Goal: Task Accomplishment & Management: Manage account settings

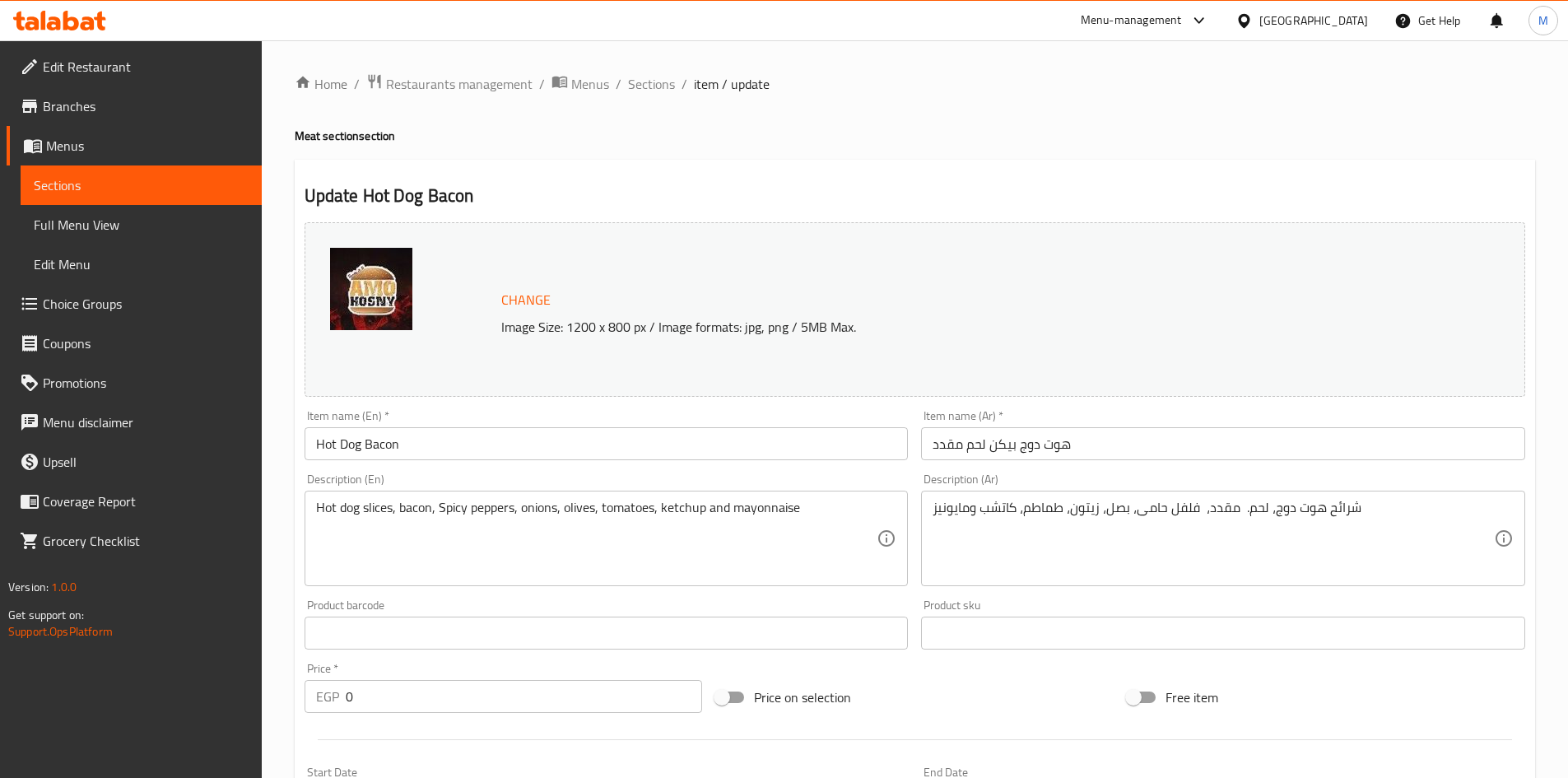
click at [496, 416] on div "Item name (En)   * Hot Dog Bacon Item name (En) *" at bounding box center [607, 435] width 604 height 50
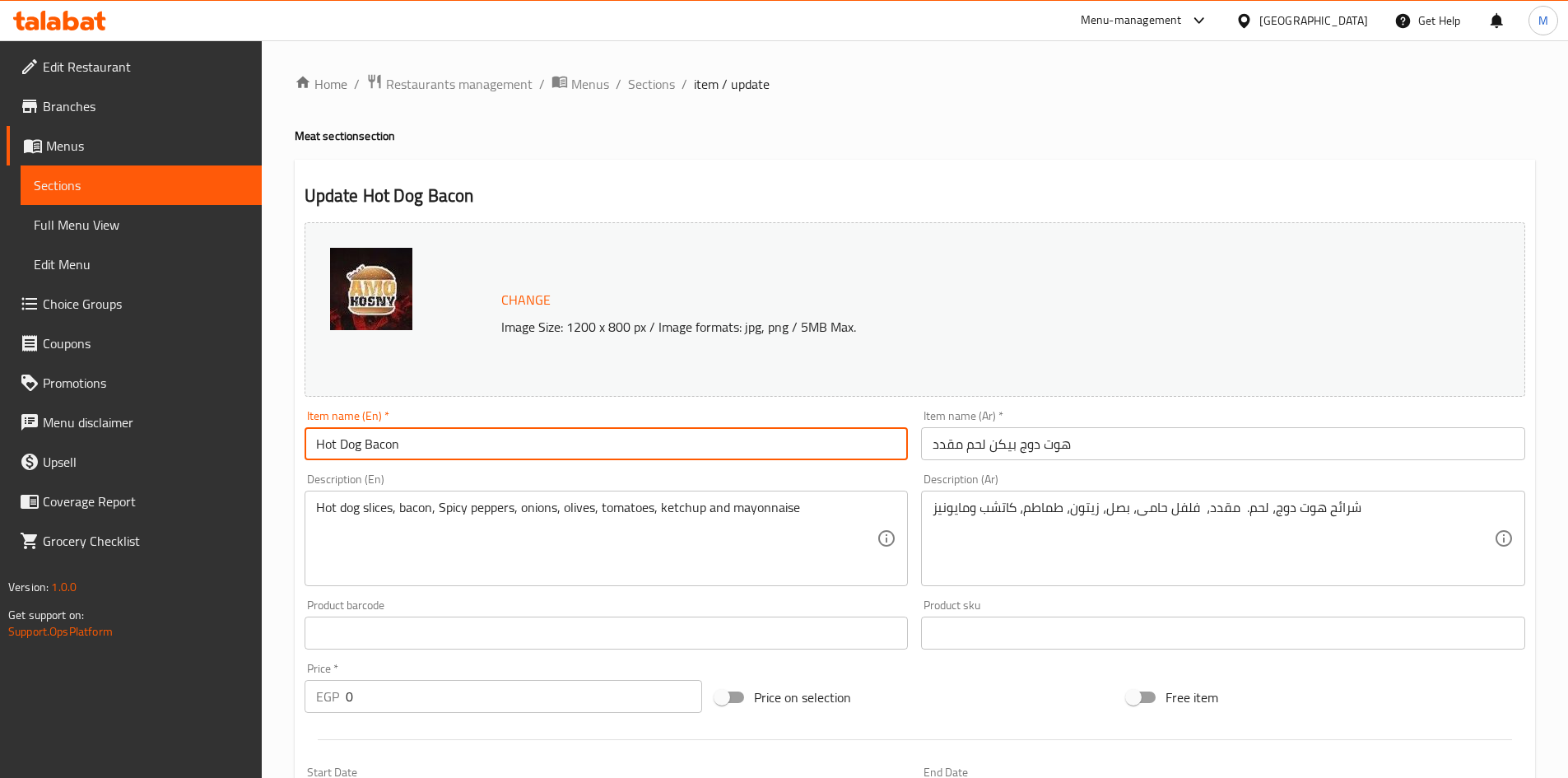
click at [456, 445] on input "Hot Dog Bacon" at bounding box center [607, 444] width 604 height 33
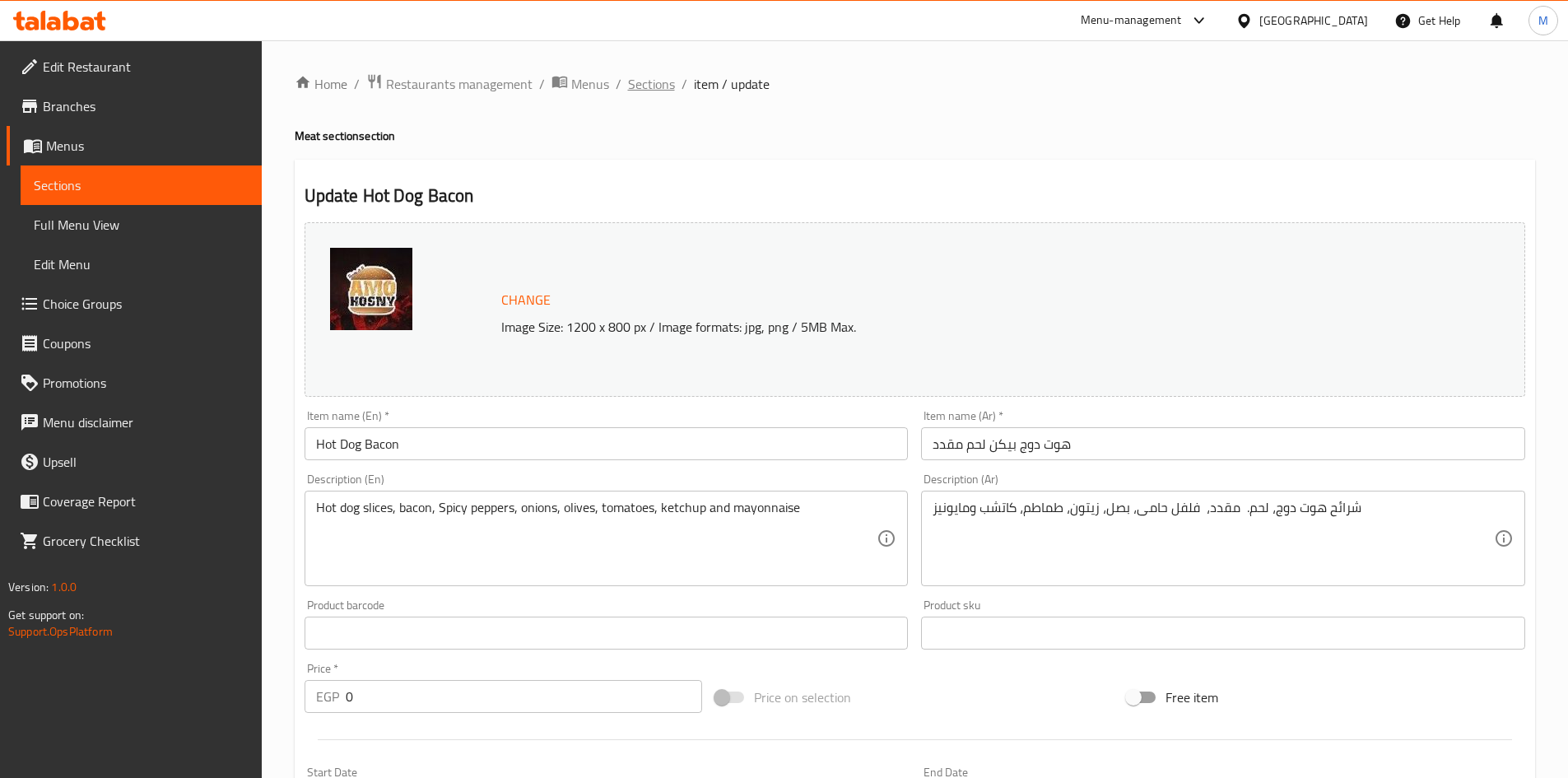
click at [657, 89] on span "Sections" at bounding box center [651, 84] width 46 height 20
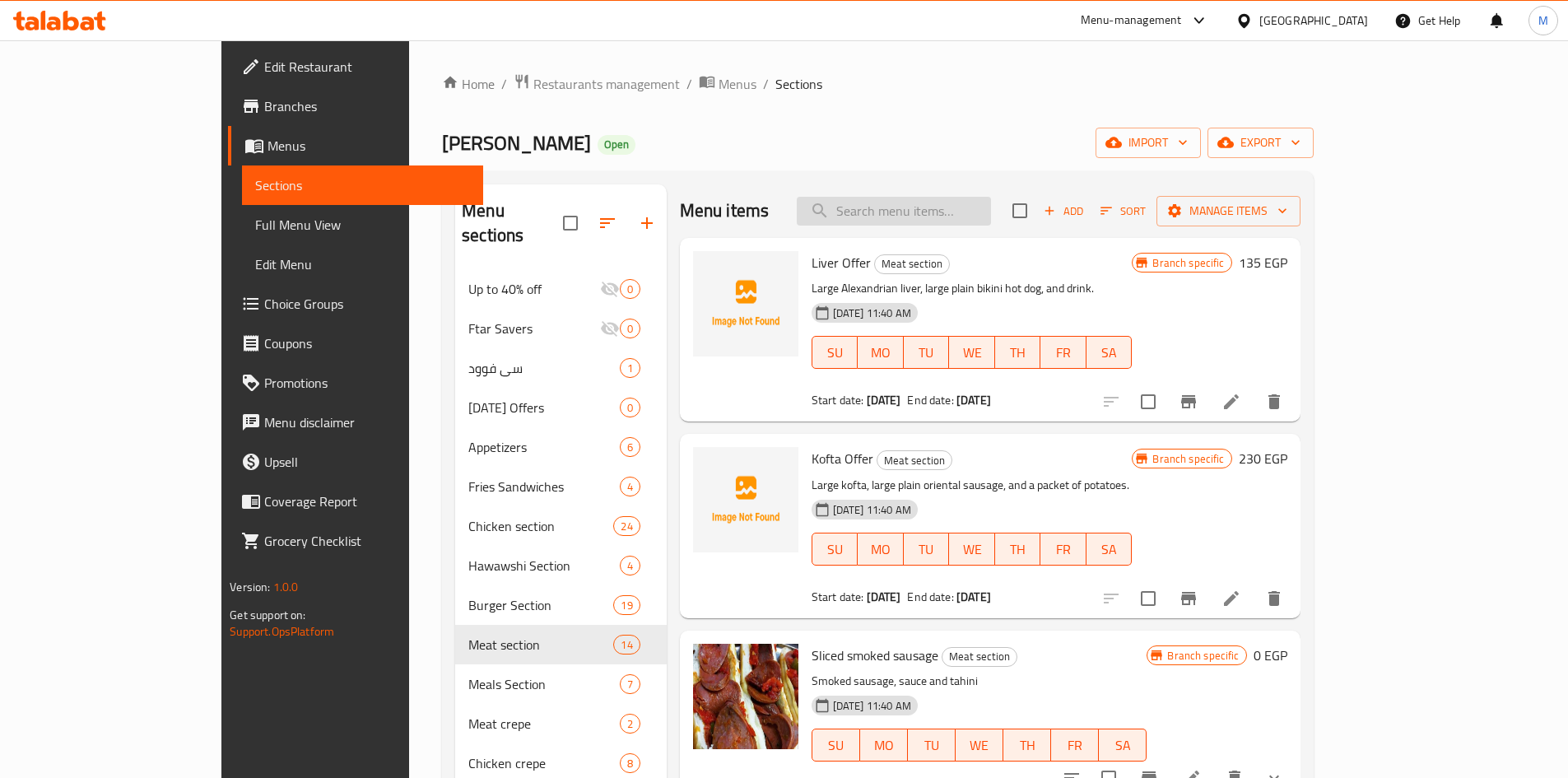
click at [935, 212] on input "search" at bounding box center [894, 210] width 195 height 28
paste input "Hot Dog Bacon"
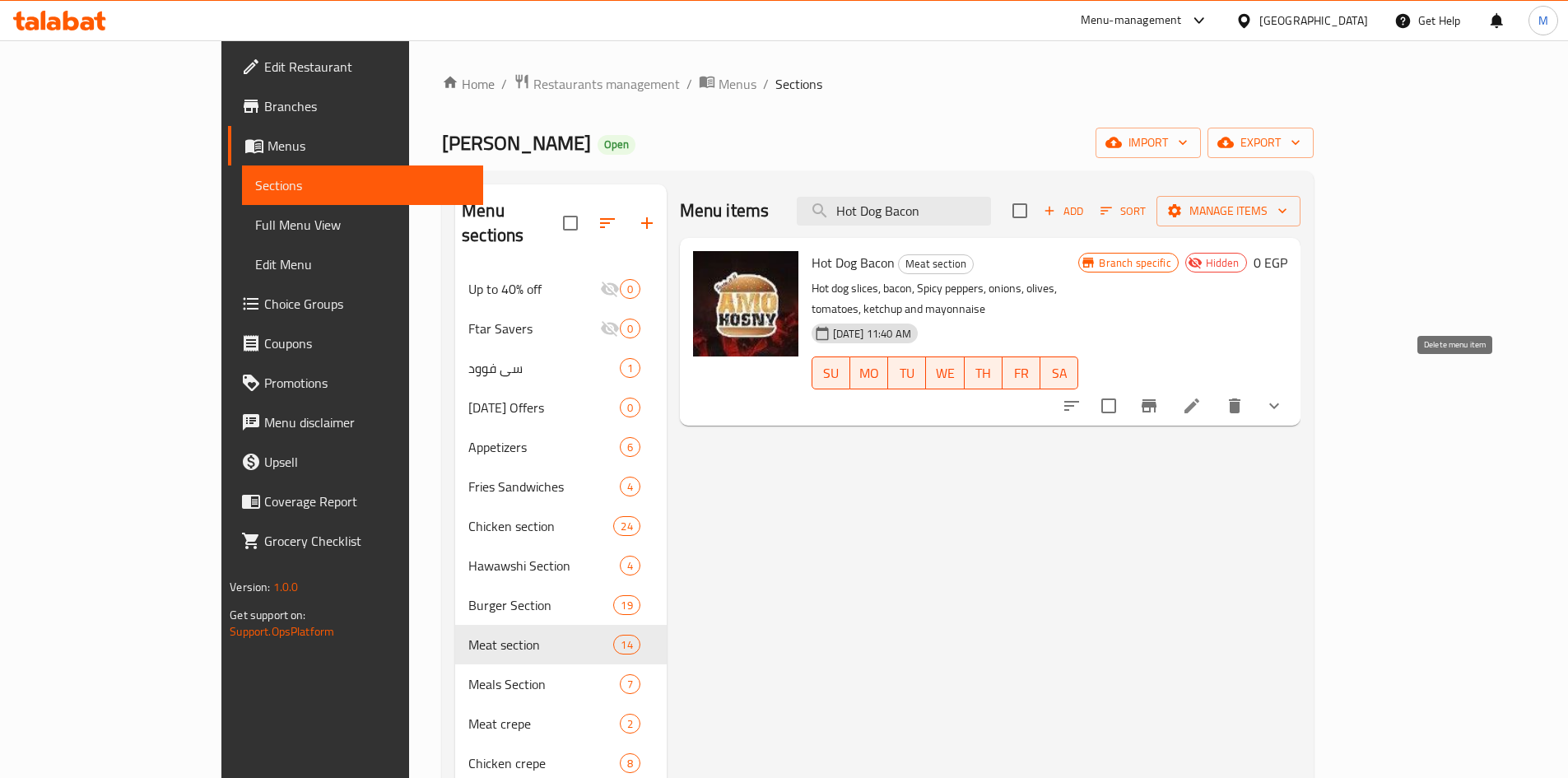
type input "Hot Dog Bacon"
click at [1241, 399] on icon "delete" at bounding box center [1234, 406] width 11 height 15
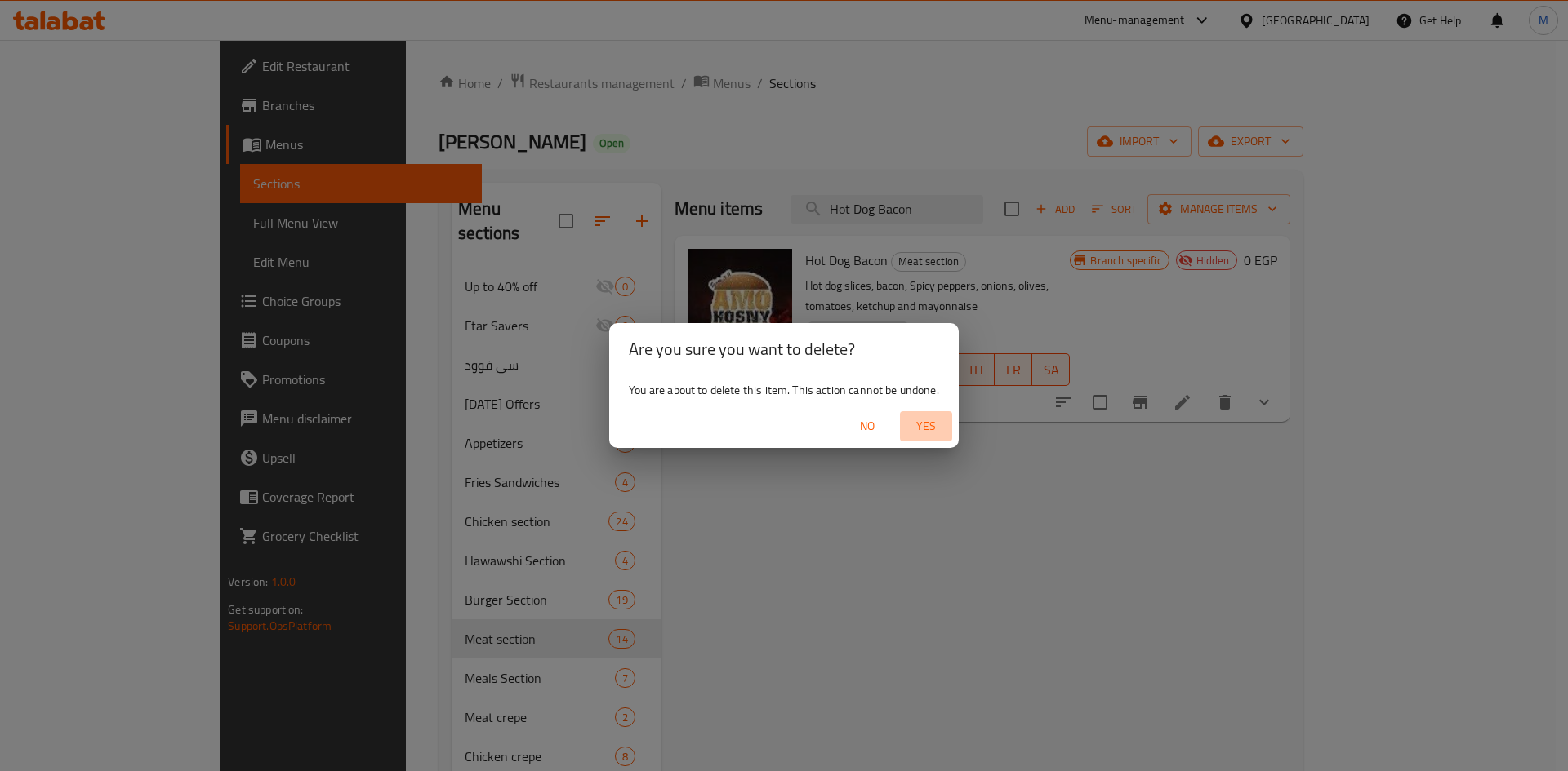
click at [937, 417] on span "Yes" at bounding box center [926, 427] width 39 height 20
